Goal: Information Seeking & Learning: Find specific fact

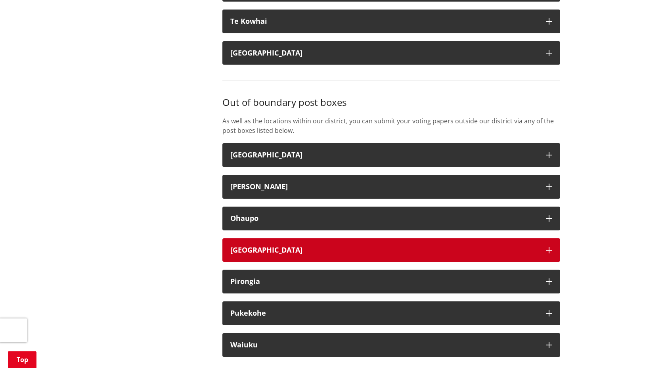
scroll to position [2054, 0]
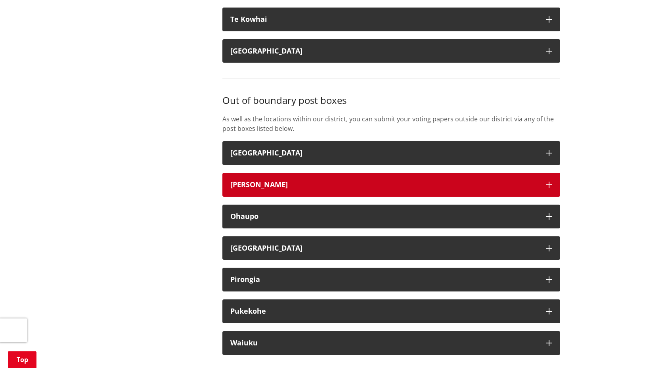
click at [305, 186] on button "[PERSON_NAME]" at bounding box center [391, 185] width 338 height 24
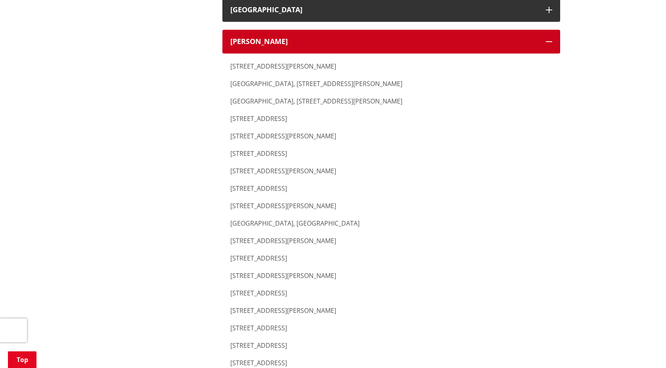
scroll to position [2198, 0]
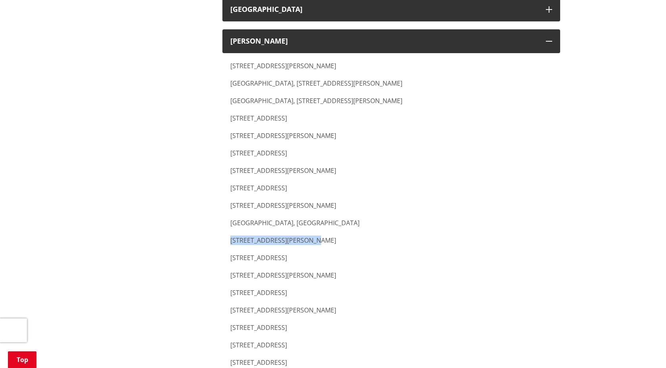
drag, startPoint x: 312, startPoint y: 234, endPoint x: 252, endPoint y: 230, distance: 60.8
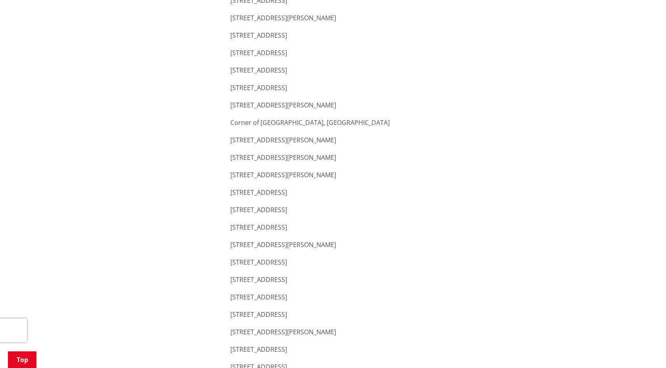
scroll to position [2492, 0]
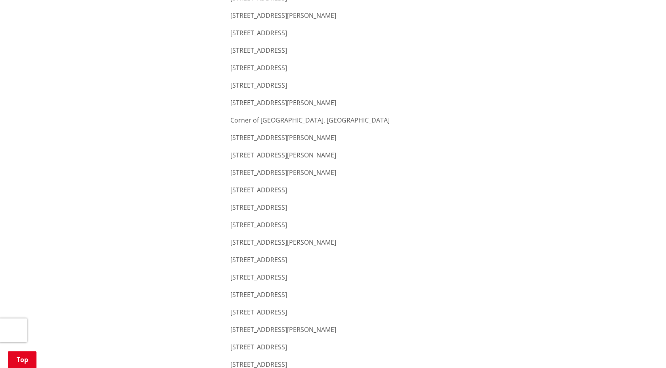
click at [290, 222] on p "[STREET_ADDRESS]" at bounding box center [391, 225] width 322 height 10
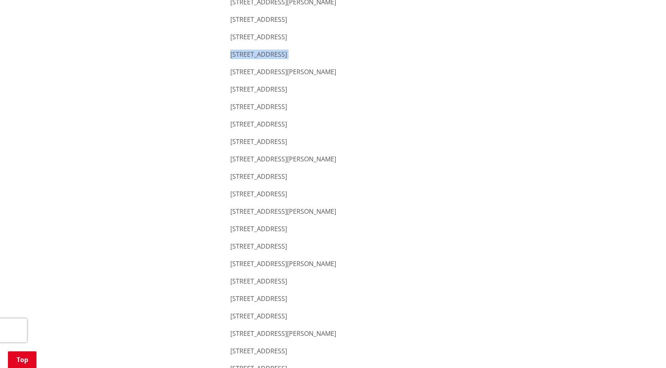
scroll to position [2658, 0]
